Goal: Task Accomplishment & Management: Manage account settings

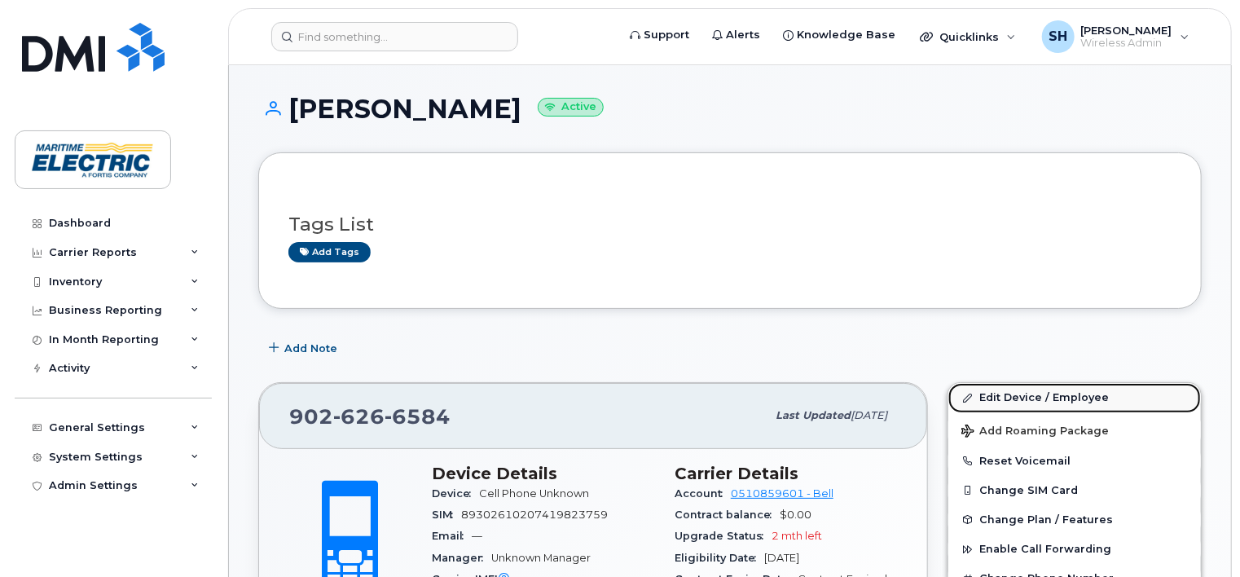
click at [1038, 396] on link "Edit Device / Employee" at bounding box center [1074, 397] width 253 height 29
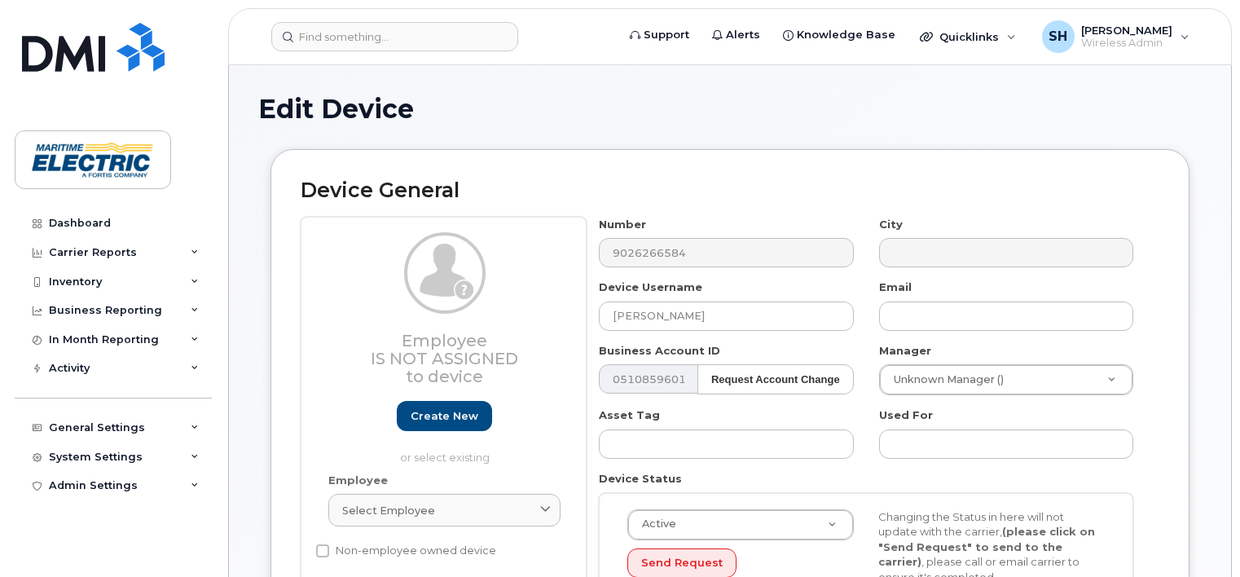
select select "26971098"
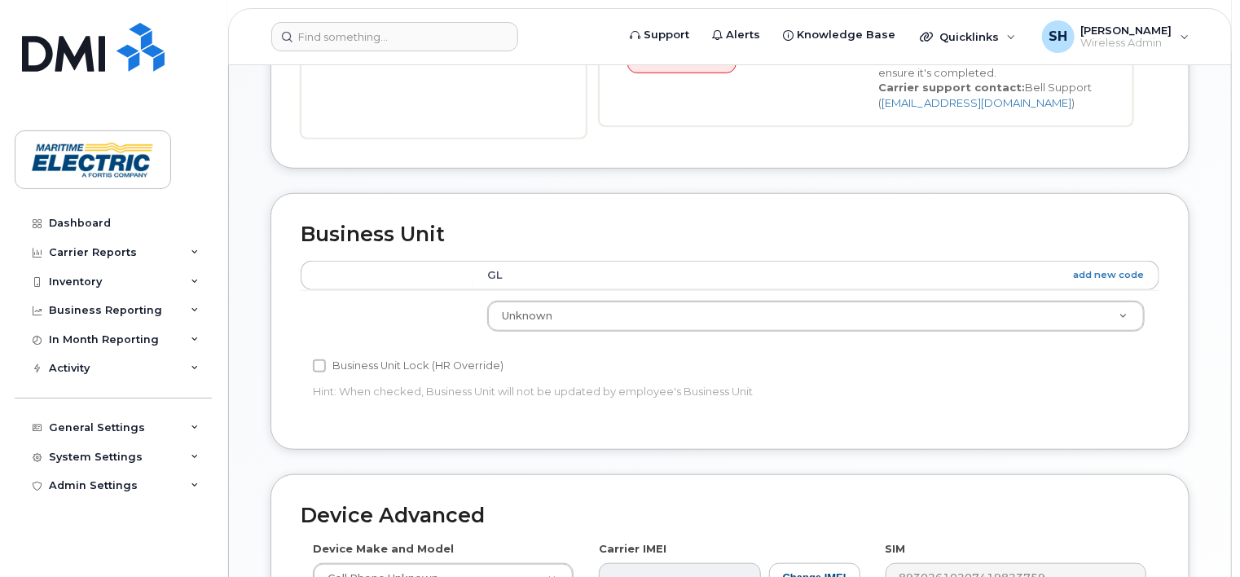
click at [502, 266] on th "GL add new code" at bounding box center [815, 275] width 687 height 29
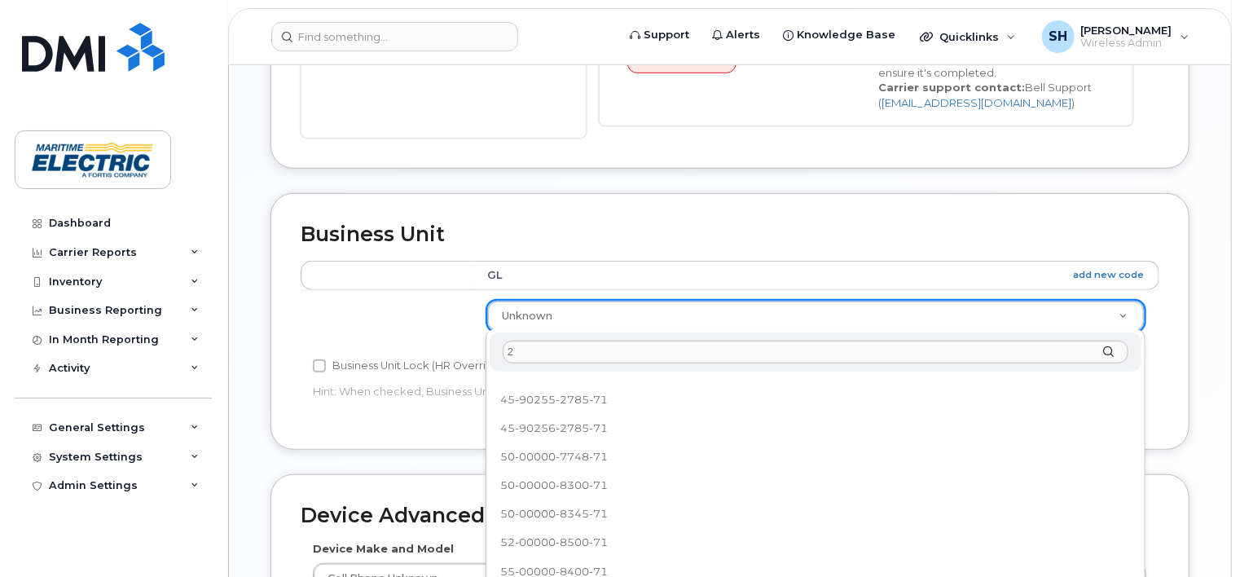
scroll to position [0, 0]
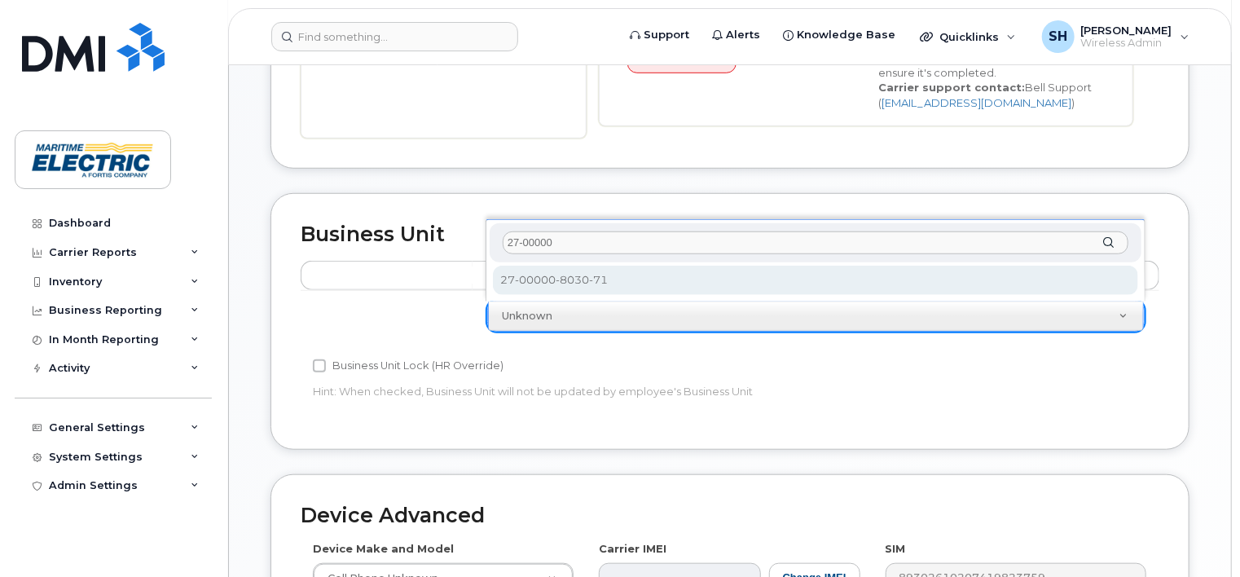
type input "27-00000"
select select "26971099"
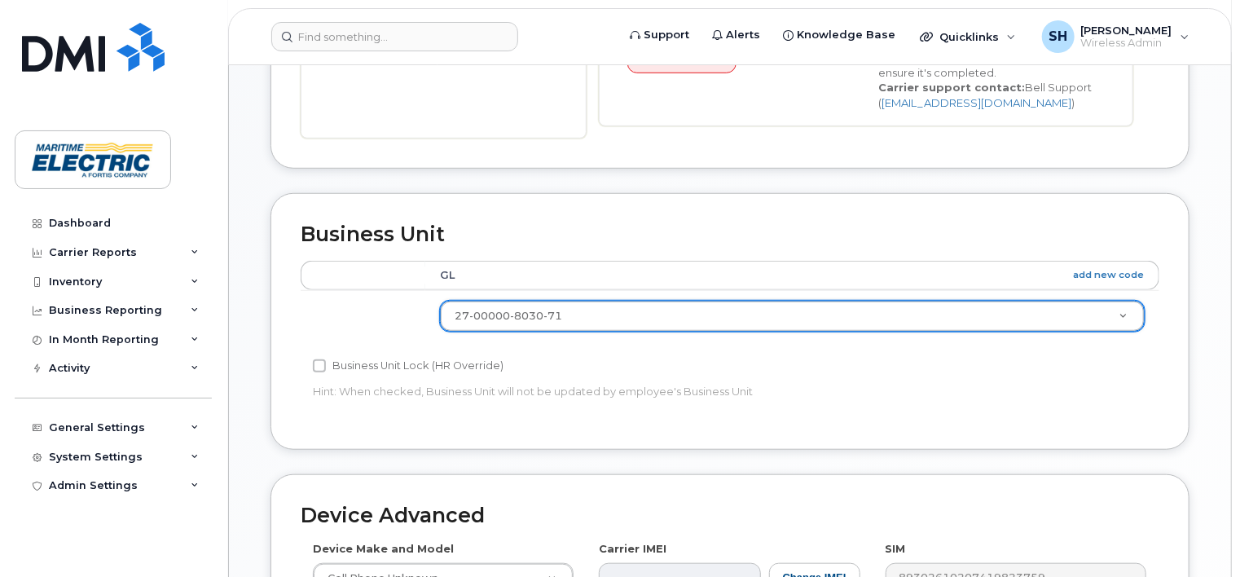
scroll to position [884, 0]
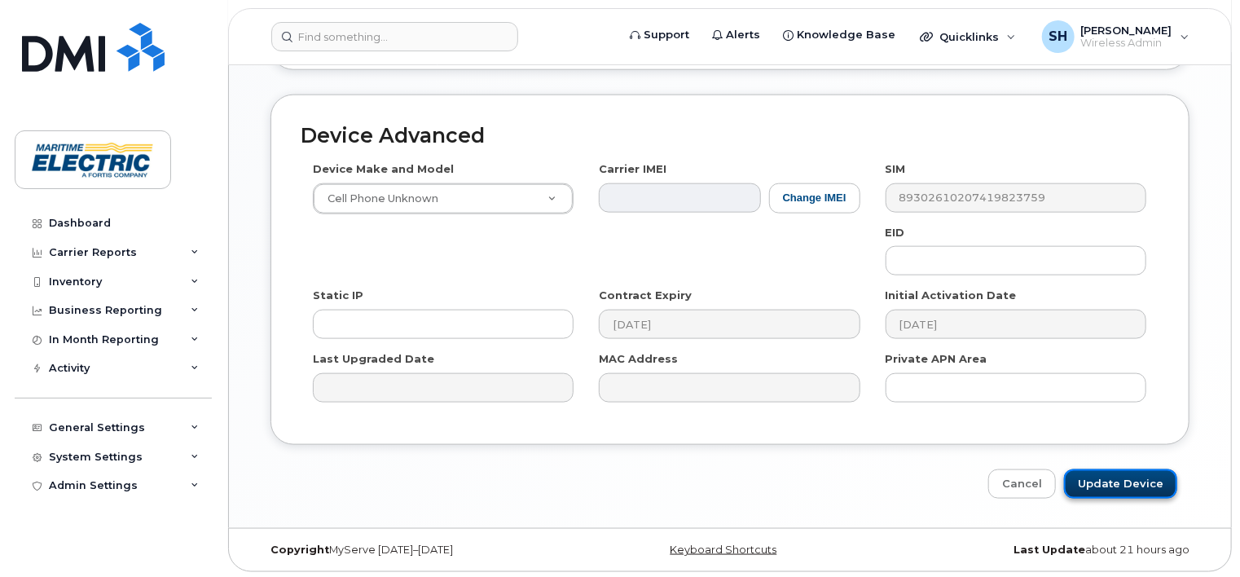
click at [1134, 485] on input "Update Device" at bounding box center [1120, 484] width 113 height 30
type input "Saving..."
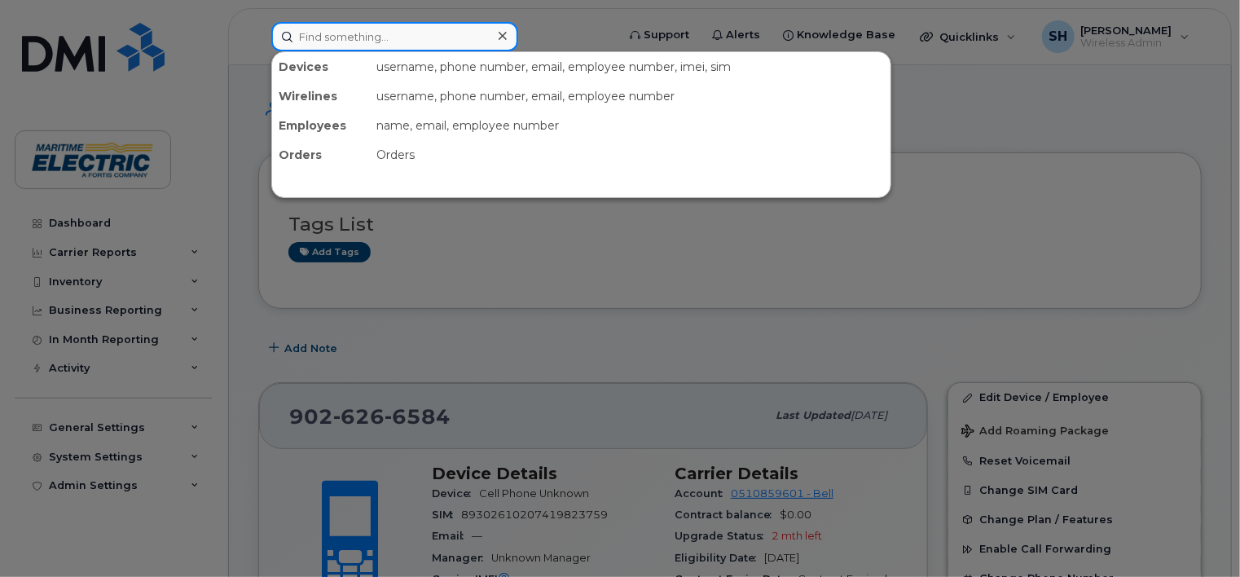
click at [380, 42] on input at bounding box center [394, 36] width 247 height 29
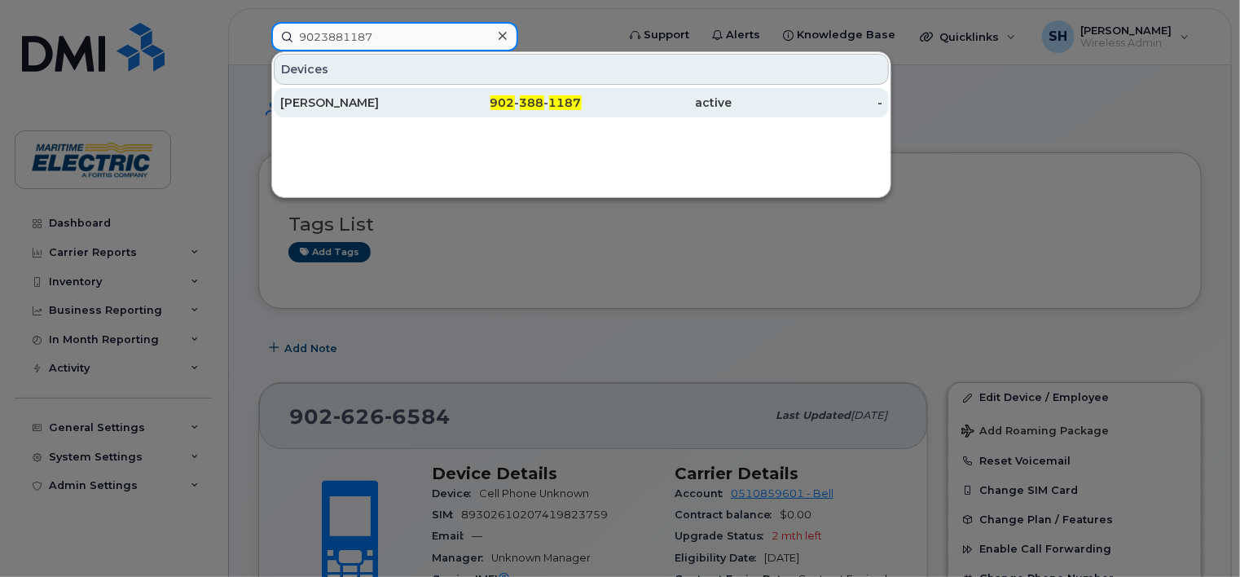
type input "9023881187"
click at [360, 105] on div "Priya Succaram" at bounding box center [355, 102] width 151 height 16
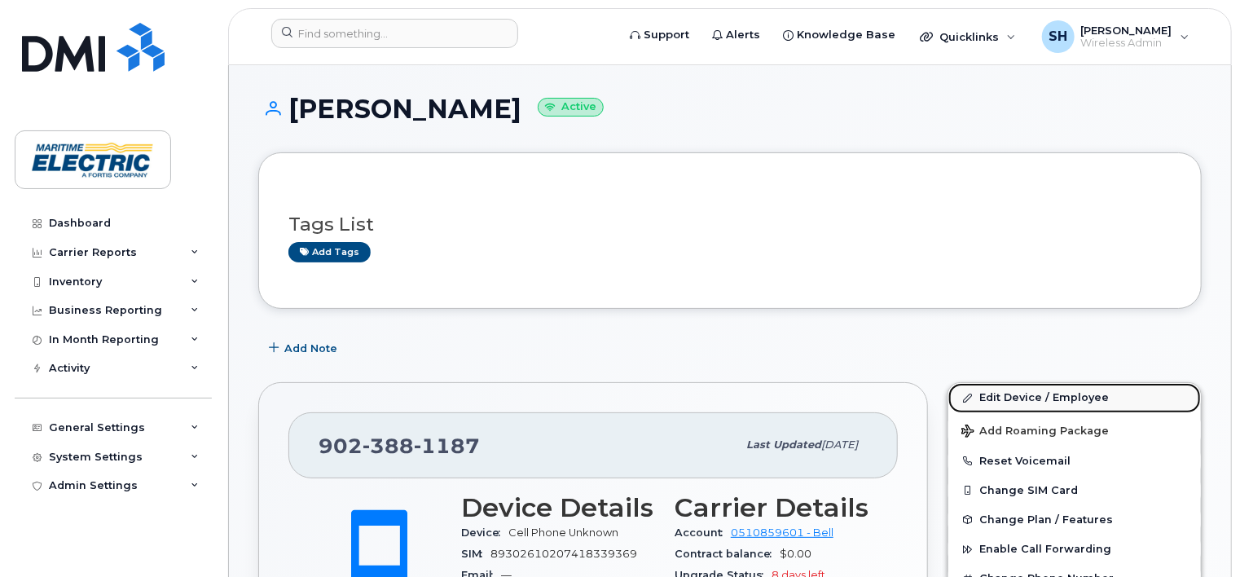
click at [1000, 393] on link "Edit Device / Employee" at bounding box center [1074, 397] width 253 height 29
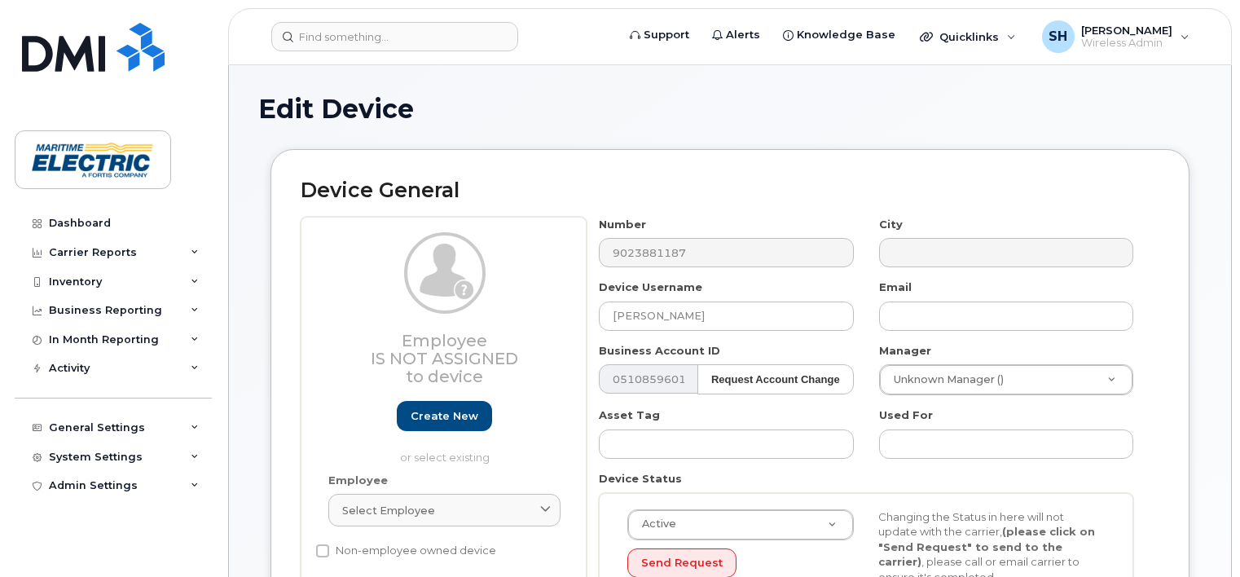
select select "26971098"
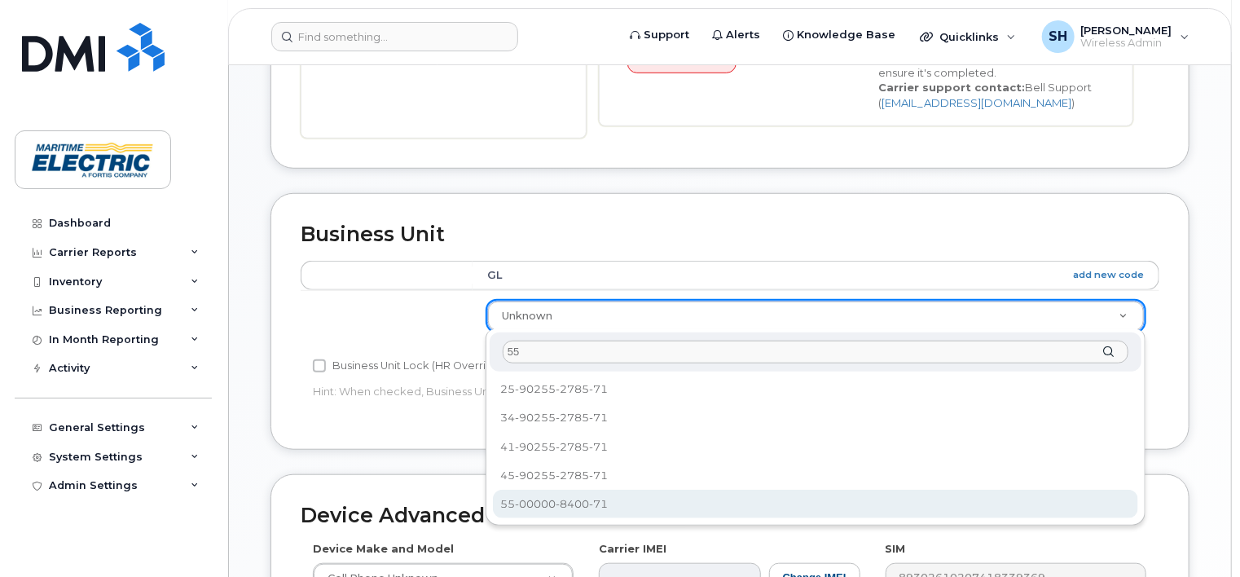
type input "55"
select select "26971121"
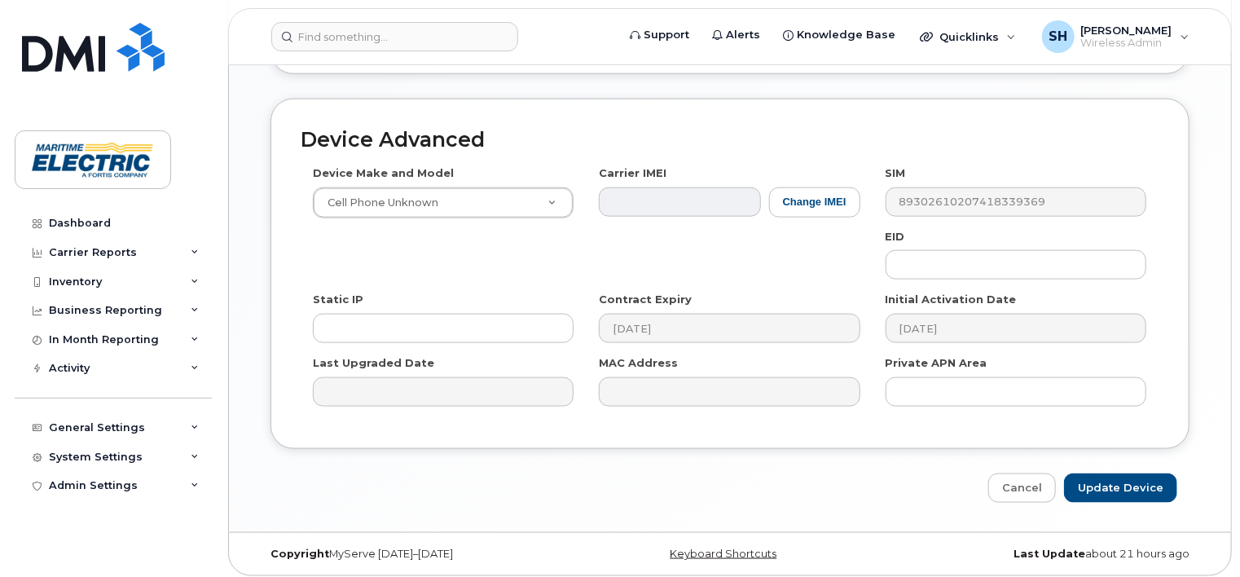
scroll to position [884, 0]
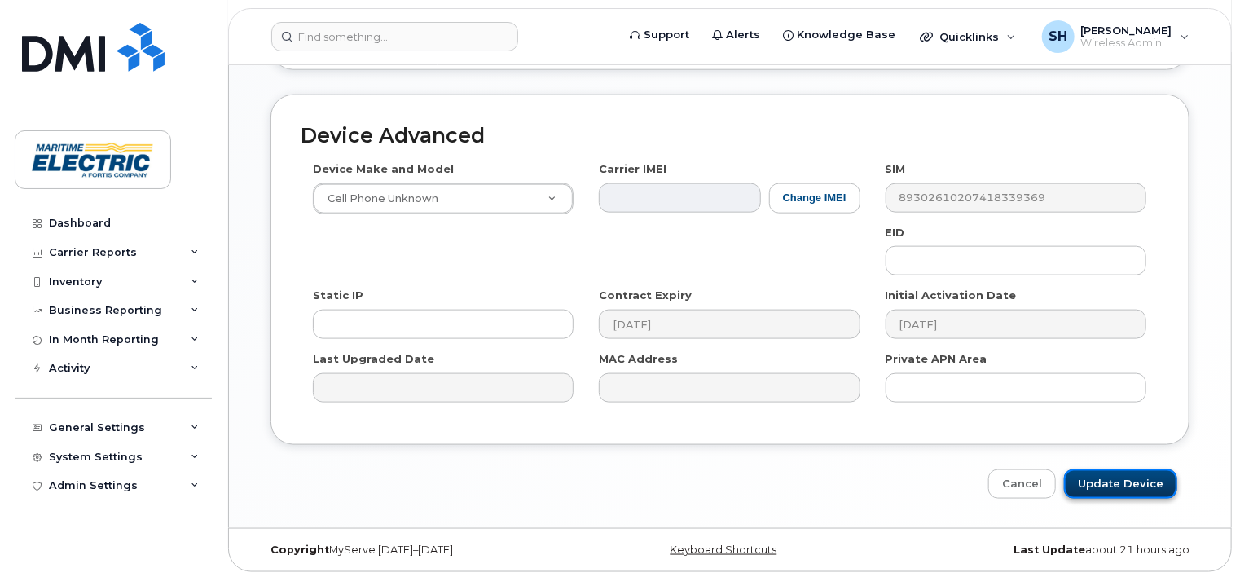
click at [1126, 477] on input "Update Device" at bounding box center [1120, 484] width 113 height 30
type input "Saving..."
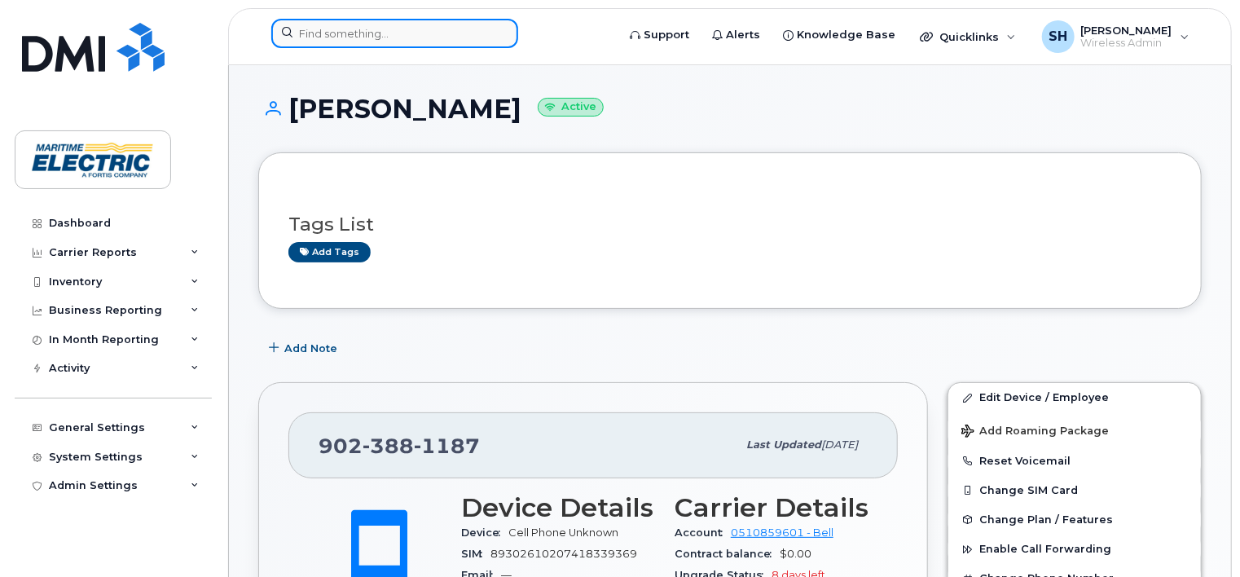
click at [349, 30] on input at bounding box center [394, 33] width 247 height 29
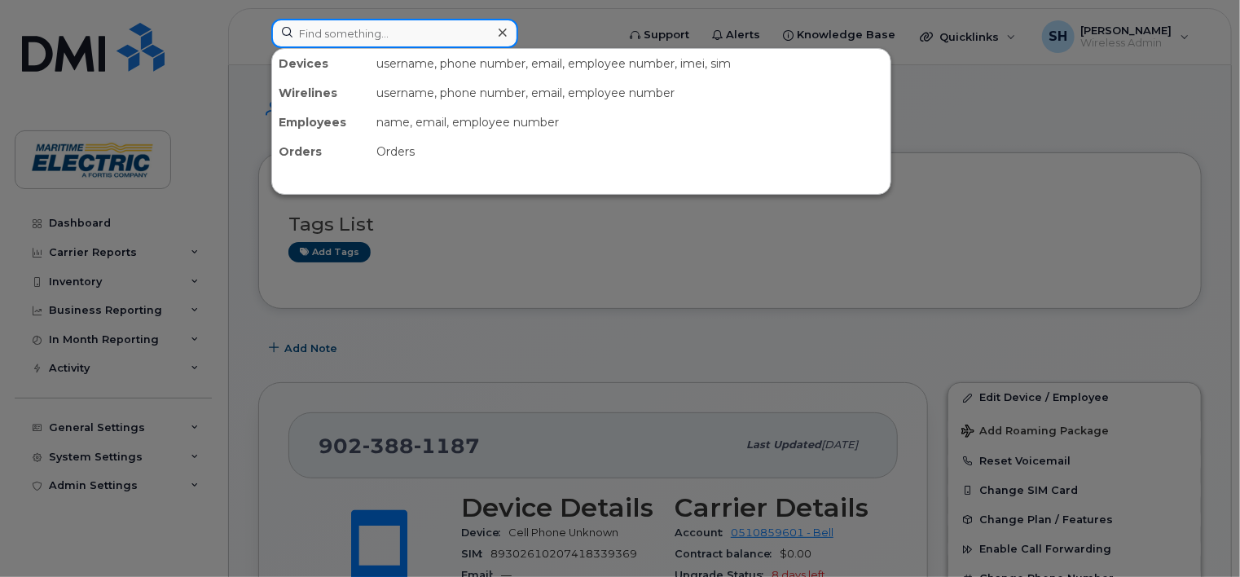
click at [345, 36] on input at bounding box center [394, 33] width 247 height 29
click at [323, 37] on input at bounding box center [394, 33] width 247 height 29
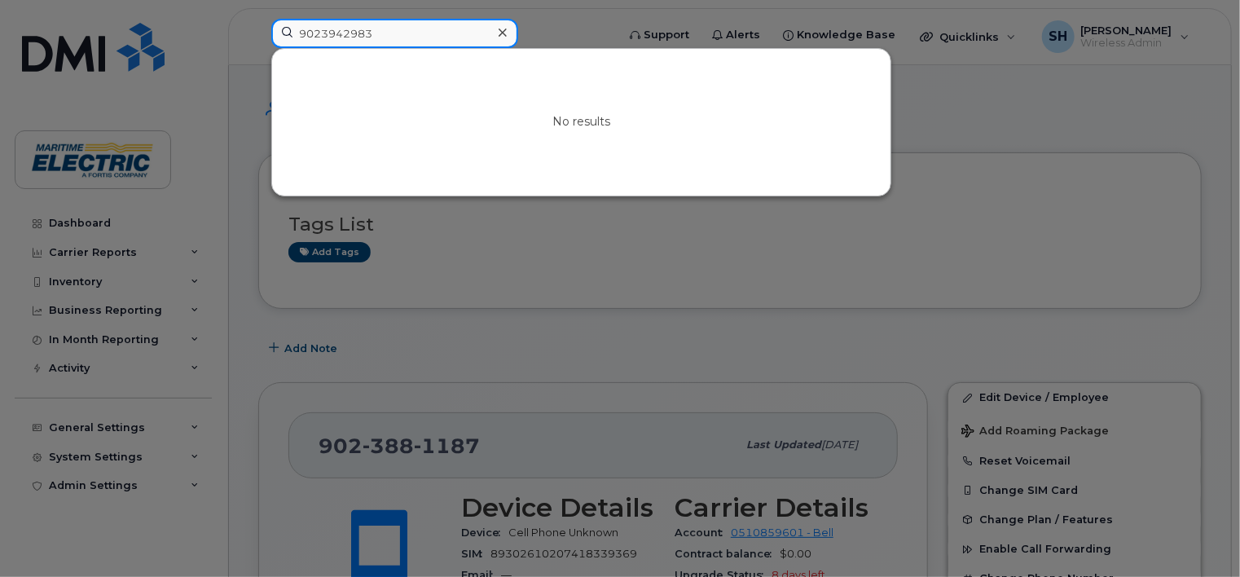
click at [414, 32] on input "9023942983" at bounding box center [394, 33] width 247 height 29
click at [998, 119] on div at bounding box center [620, 288] width 1240 height 577
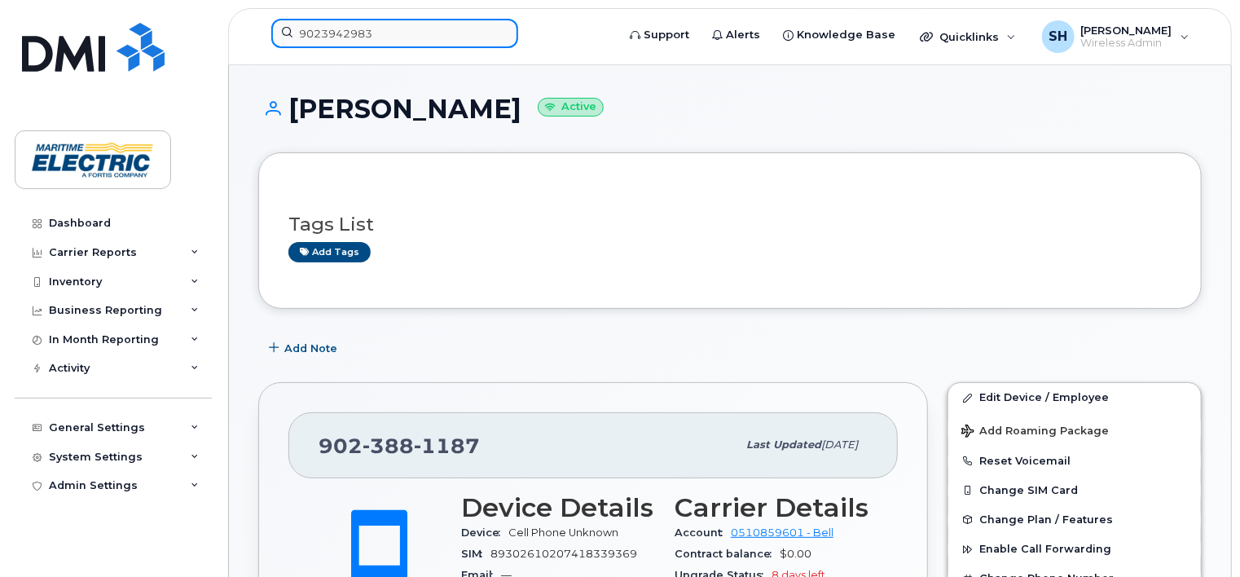
click at [378, 31] on input "9023942983" at bounding box center [394, 33] width 247 height 29
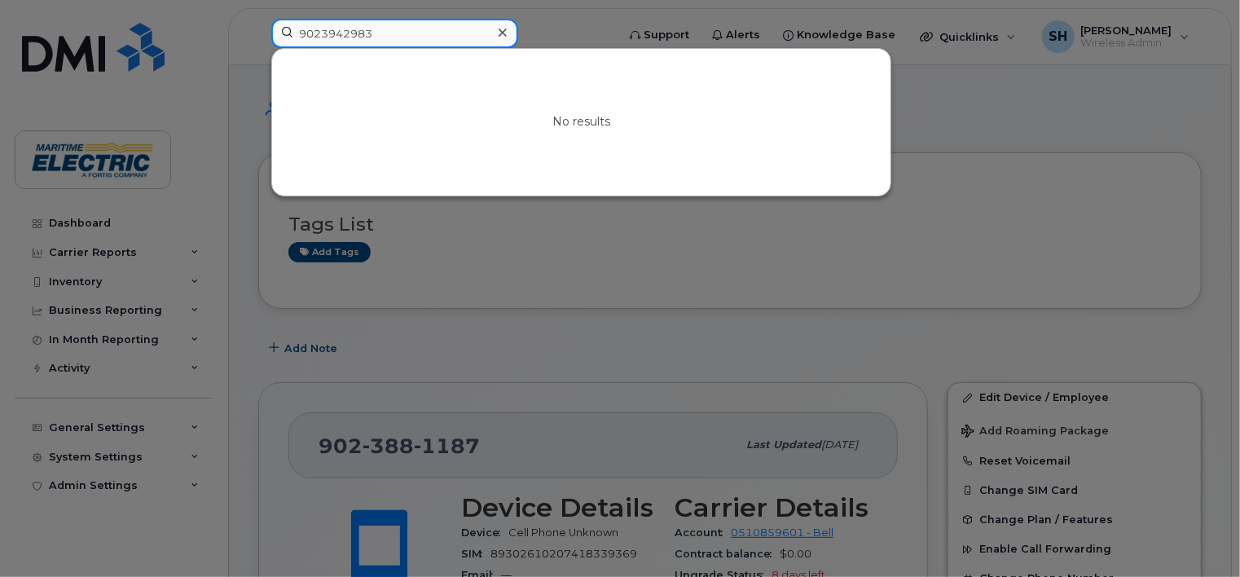
drag, startPoint x: 378, startPoint y: 31, endPoint x: 248, endPoint y: 21, distance: 130.7
click at [258, 21] on div "9023942983 No results" at bounding box center [438, 37] width 360 height 36
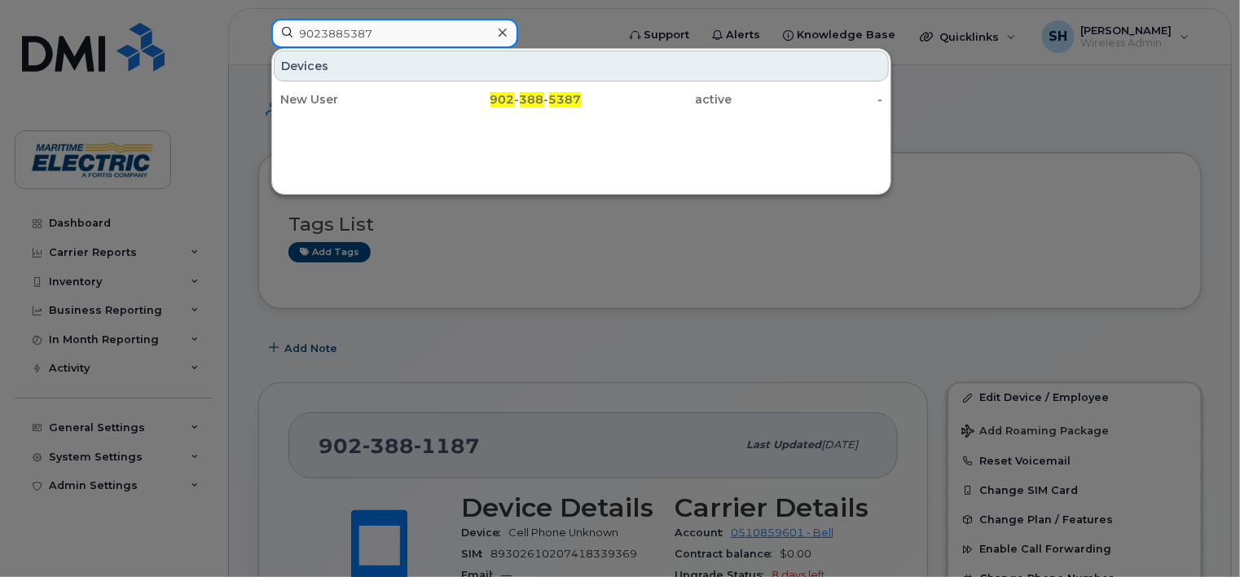
type input "9023885387"
click at [587, 153] on div "Devices New User 902 - 388 - 5387 active -" at bounding box center [581, 121] width 620 height 147
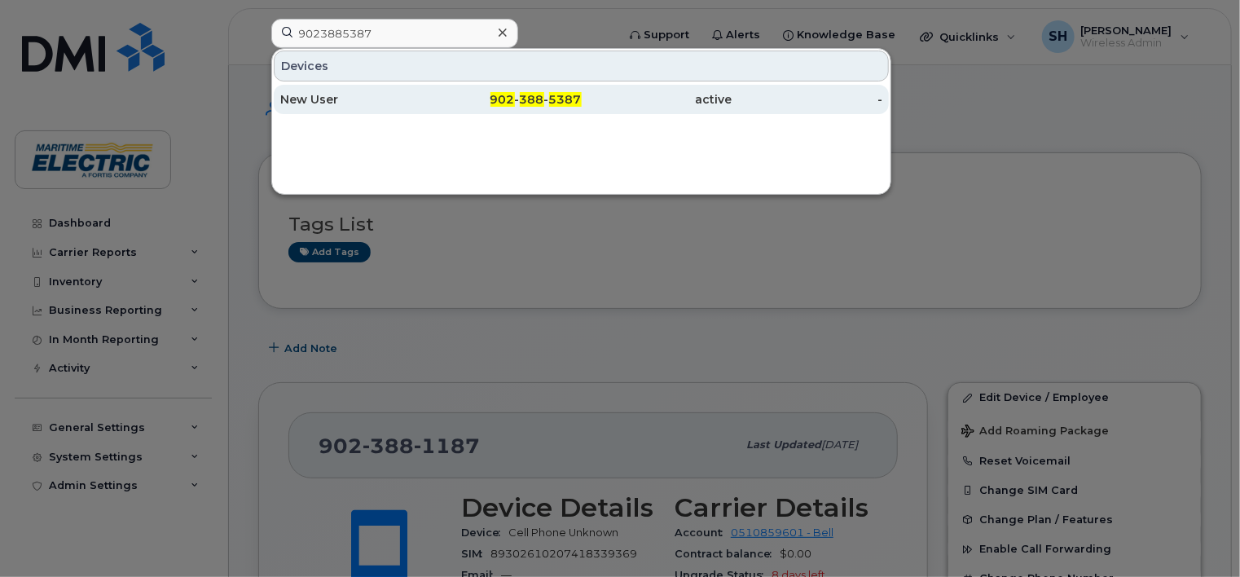
click at [327, 103] on div "New User" at bounding box center [355, 99] width 151 height 16
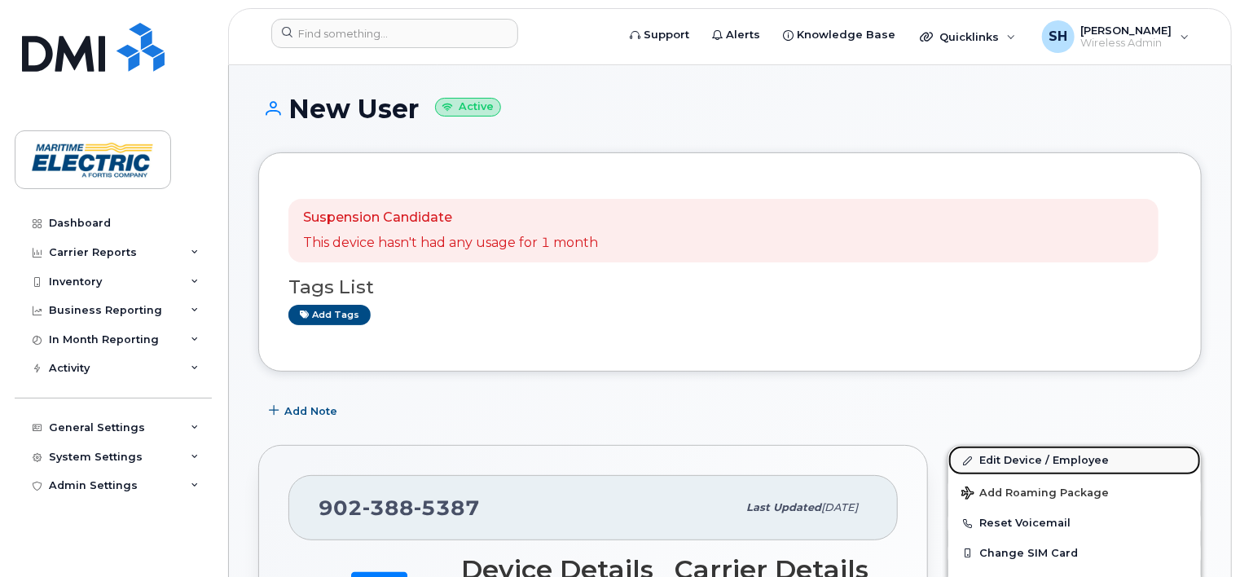
click at [1031, 463] on link "Edit Device / Employee" at bounding box center [1074, 460] width 253 height 29
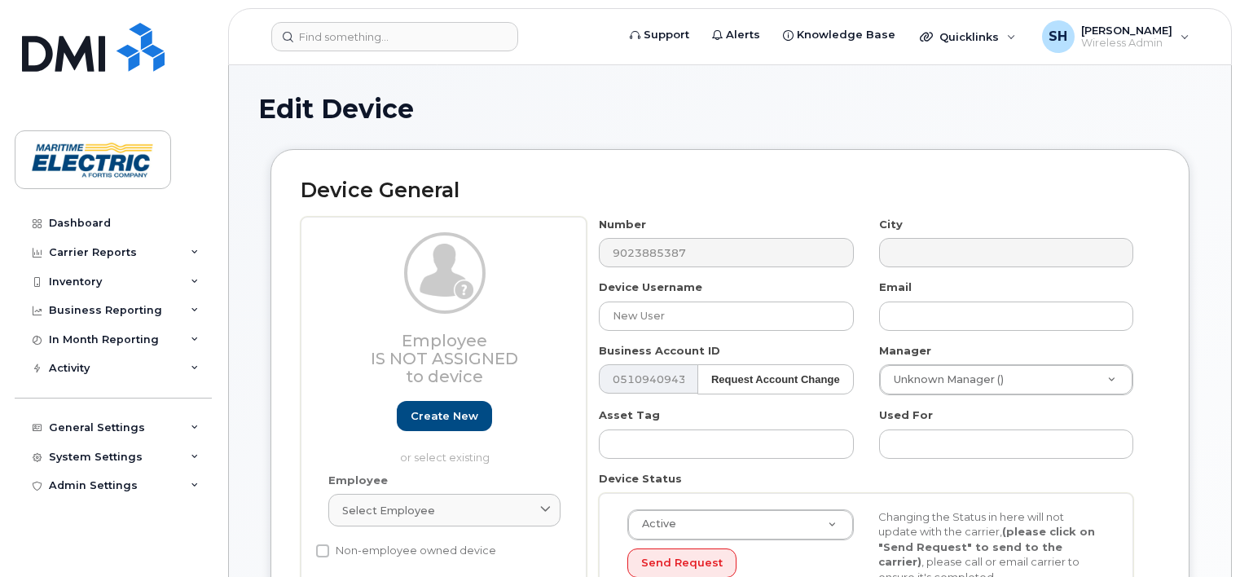
select select "26971098"
click at [678, 319] on input "New User" at bounding box center [726, 315] width 254 height 29
click at [655, 321] on input "New User" at bounding box center [726, 315] width 254 height 29
drag, startPoint x: 687, startPoint y: 310, endPoint x: 467, endPoint y: 314, distance: 220.0
click at [467, 314] on div "Employee Is not assigned to device Create new or select existing Employee Selec…" at bounding box center [730, 430] width 859 height 427
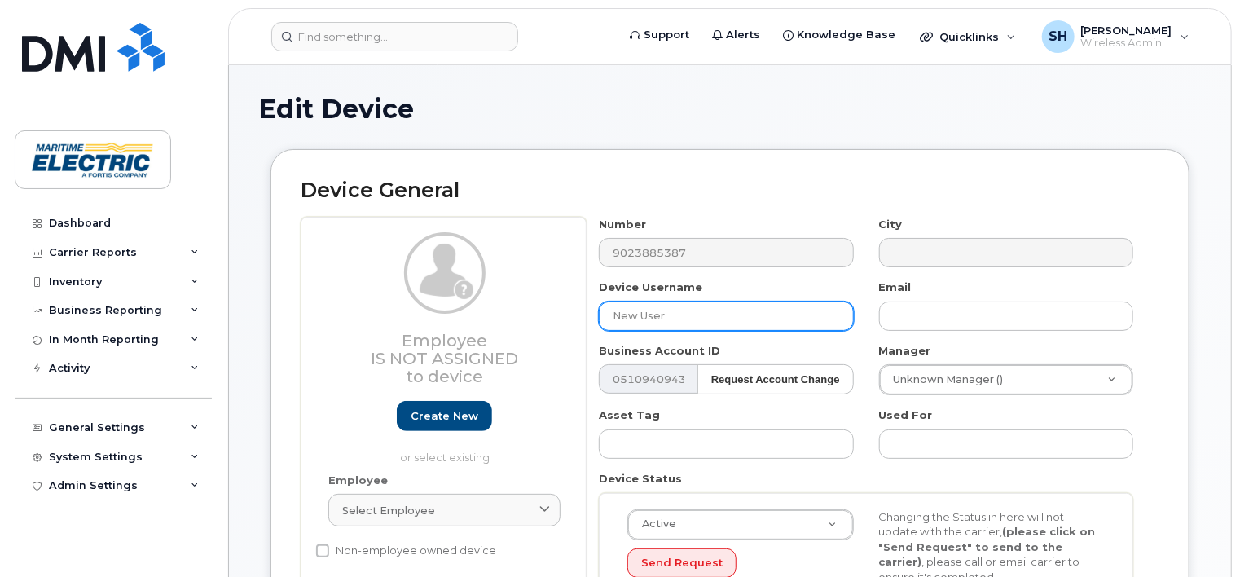
type input "H"
drag, startPoint x: 632, startPoint y: 313, endPoint x: 540, endPoint y: 307, distance: 92.2
click at [540, 307] on div "Employee Is not assigned to device Create new or select existing Employee Selec…" at bounding box center [730, 430] width 859 height 427
drag, startPoint x: 763, startPoint y: 315, endPoint x: 504, endPoint y: 297, distance: 258.9
click at [504, 297] on div "Employee Is not assigned to device Create new or select existing Employee Selec…" at bounding box center [730, 430] width 859 height 427
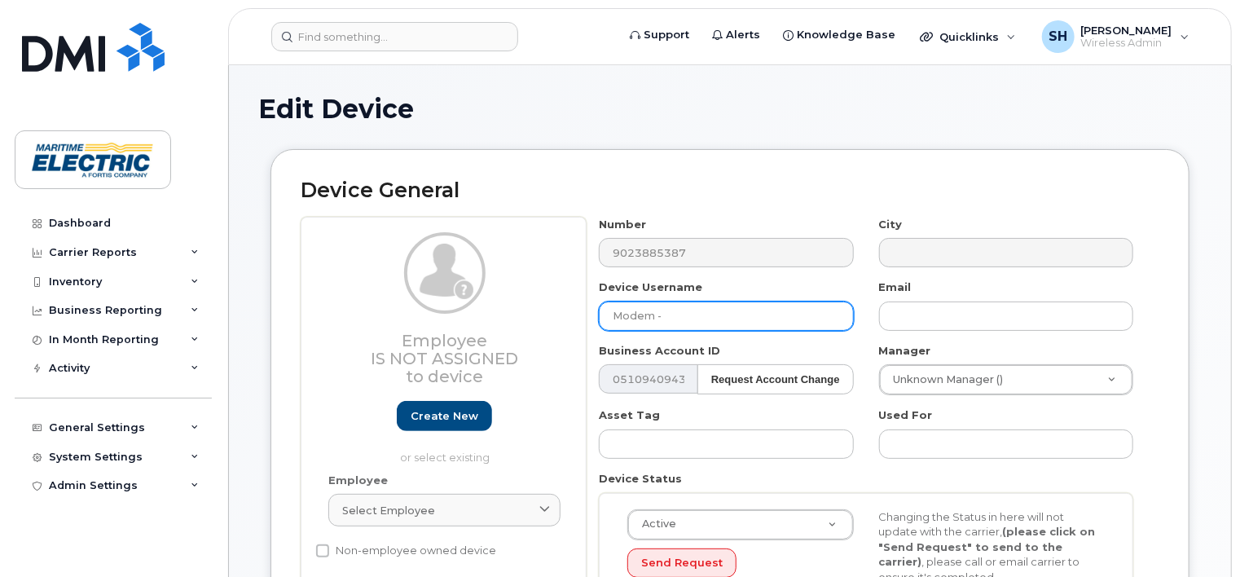
type input "Modem -"
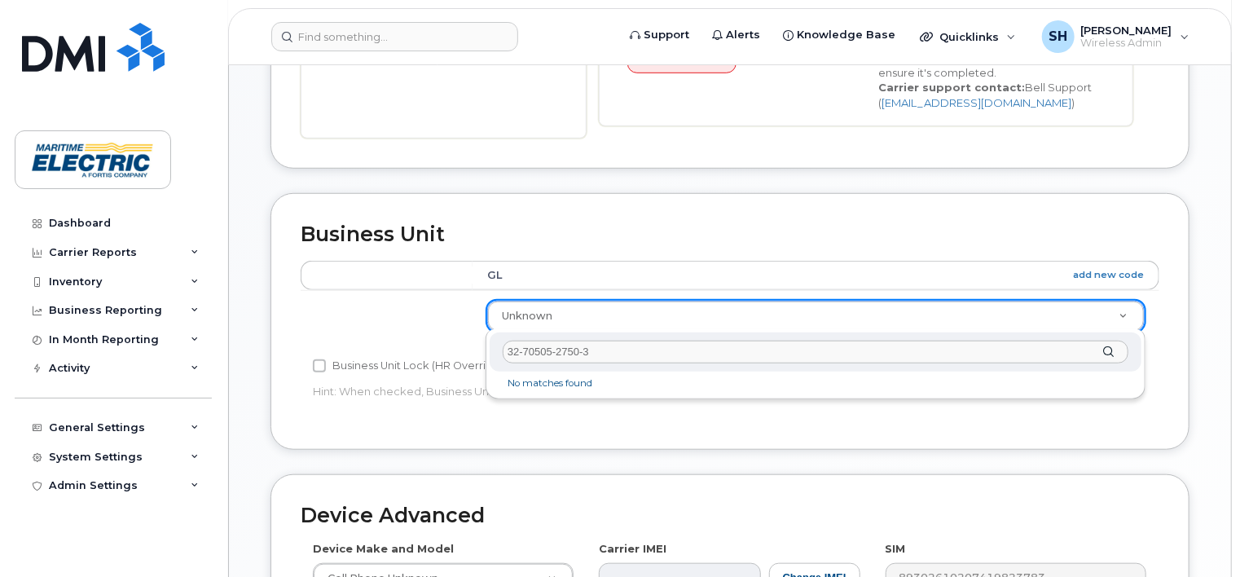
type input "32-70505-2750-30"
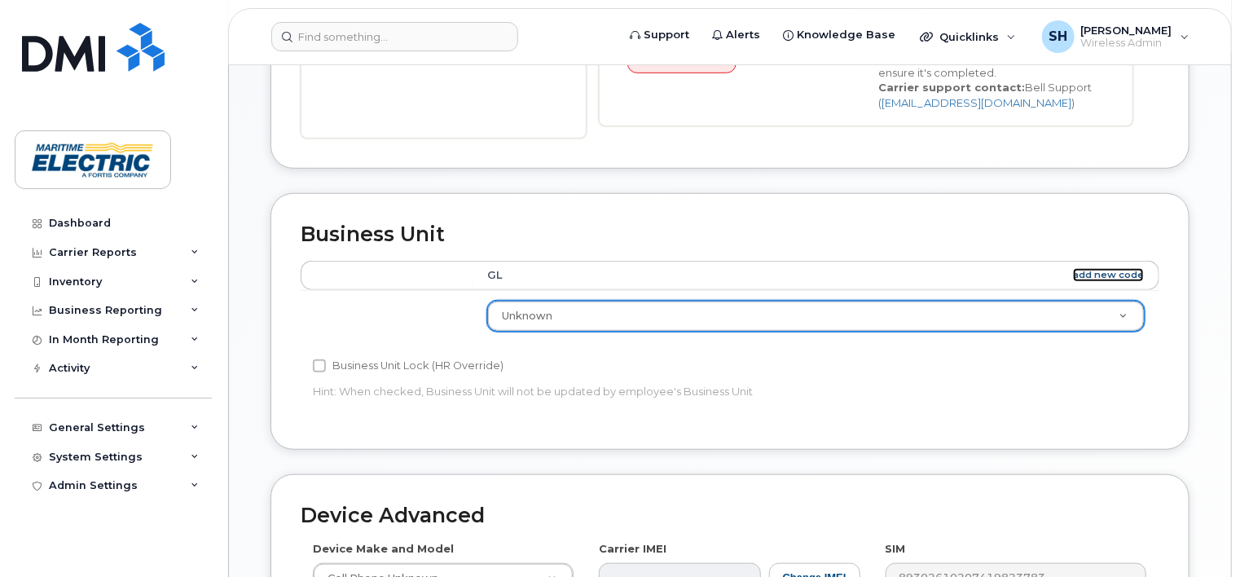
click at [1101, 270] on link "add new code" at bounding box center [1108, 275] width 71 height 14
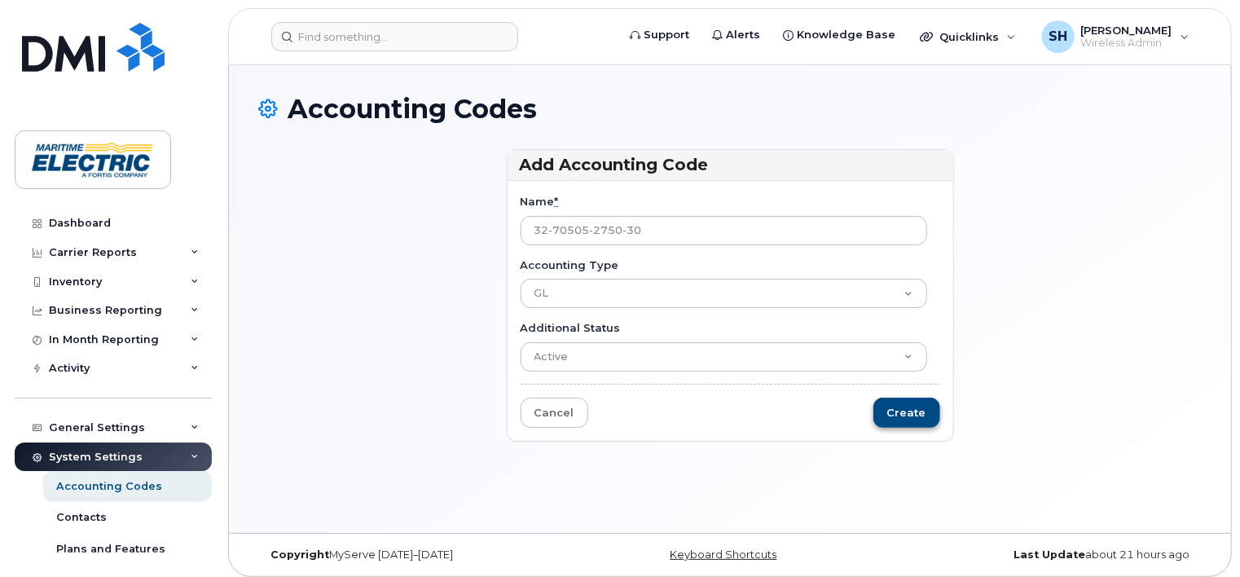
type input "32-70505-2750-30"
click at [893, 416] on input "Create" at bounding box center [906, 413] width 67 height 30
type input "Saving..."
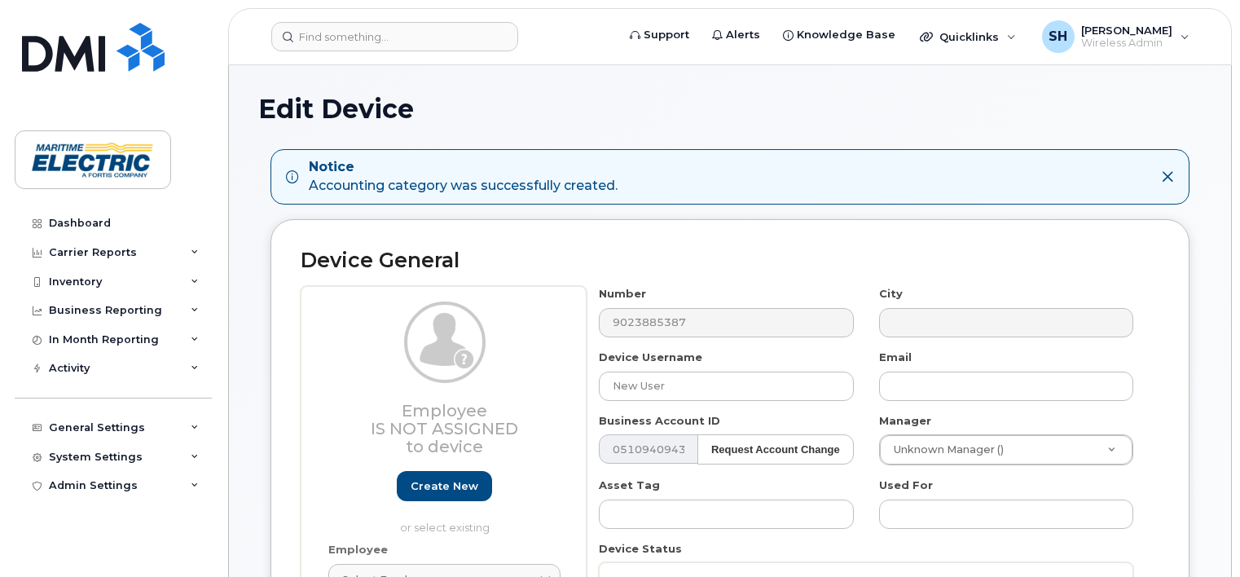
select select "26971098"
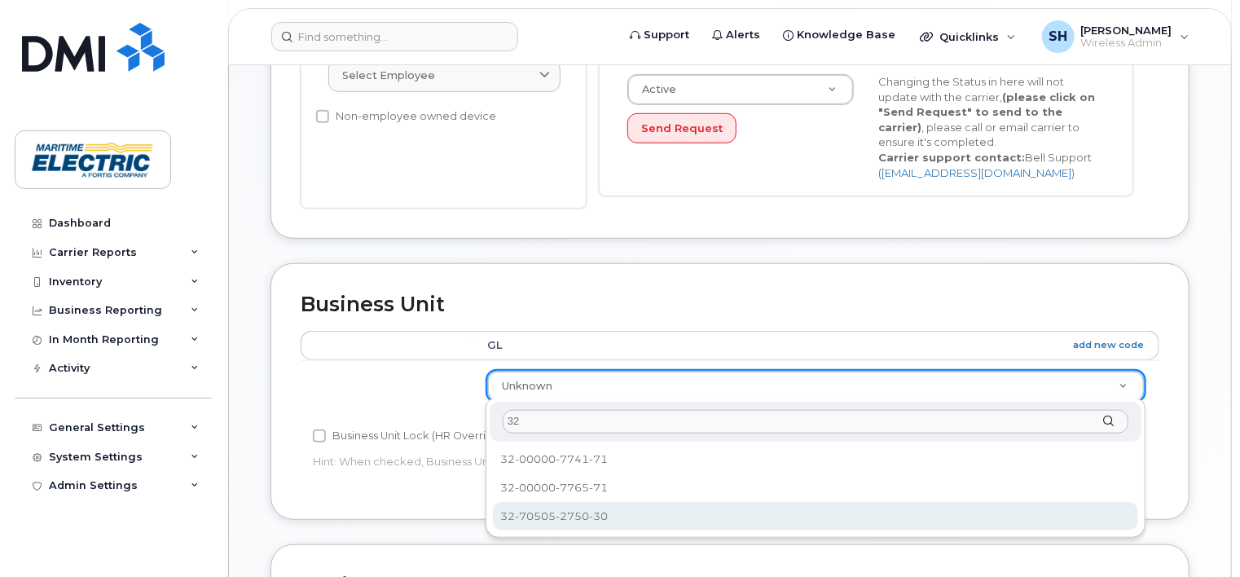
type input "32"
select select "36263025"
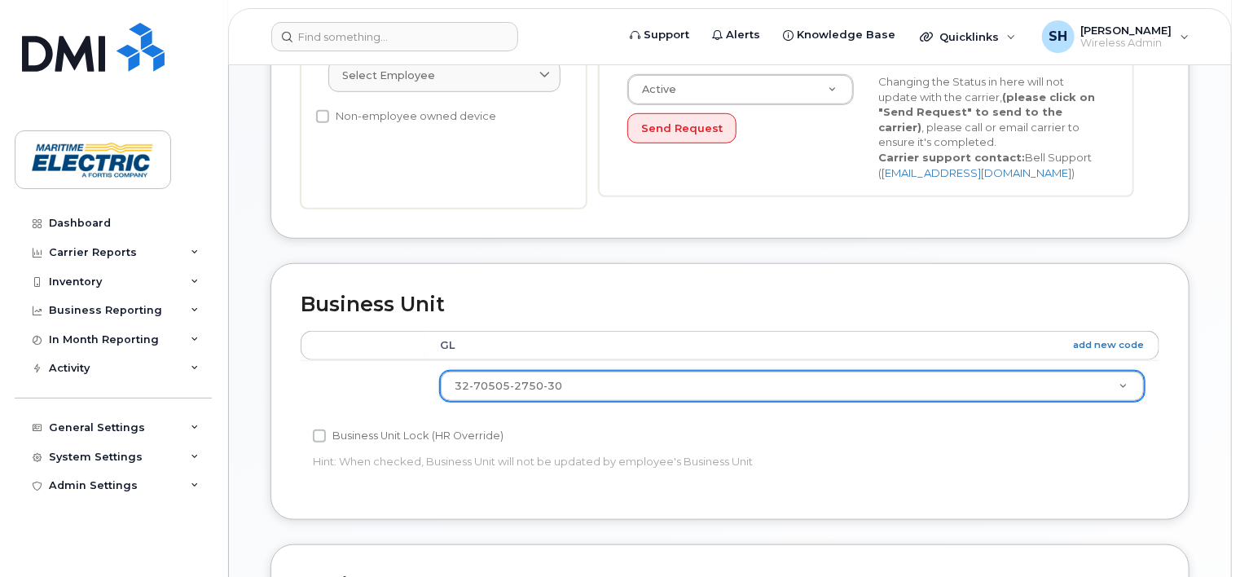
scroll to position [954, 0]
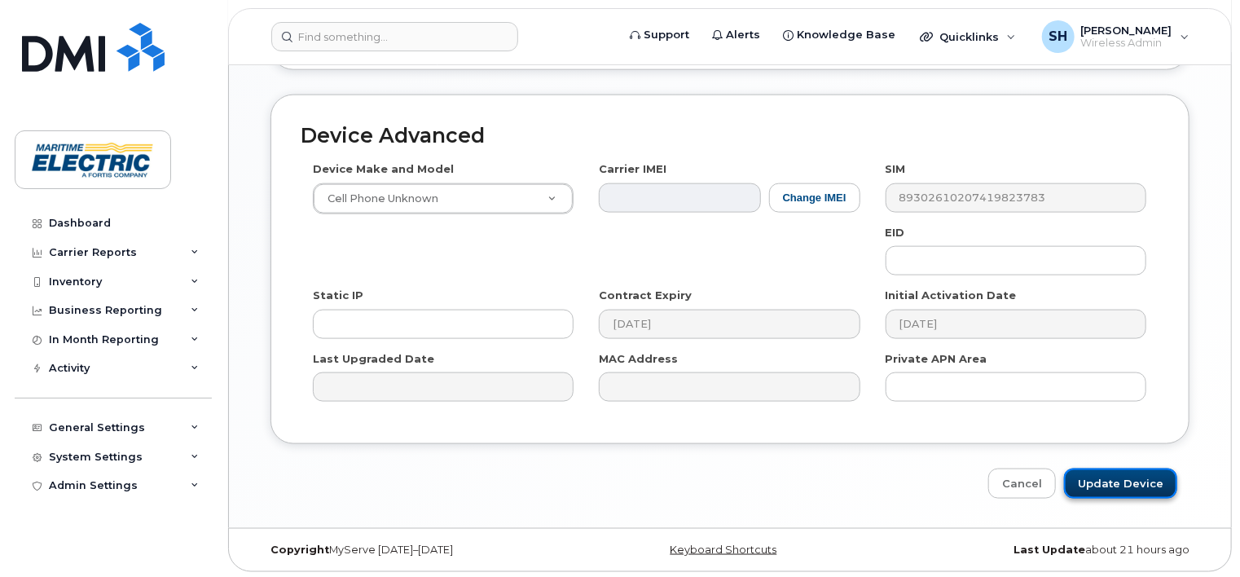
click at [1094, 478] on input "Update Device" at bounding box center [1120, 483] width 113 height 30
type input "Saving..."
